Goal: Navigation & Orientation: Find specific page/section

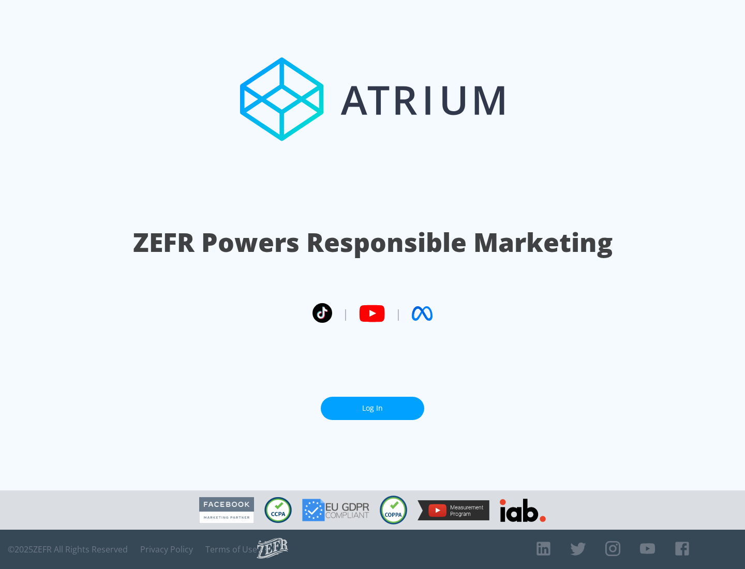
click at [373, 404] on link "Log In" at bounding box center [373, 408] width 104 height 23
